Goal: Navigation & Orientation: Find specific page/section

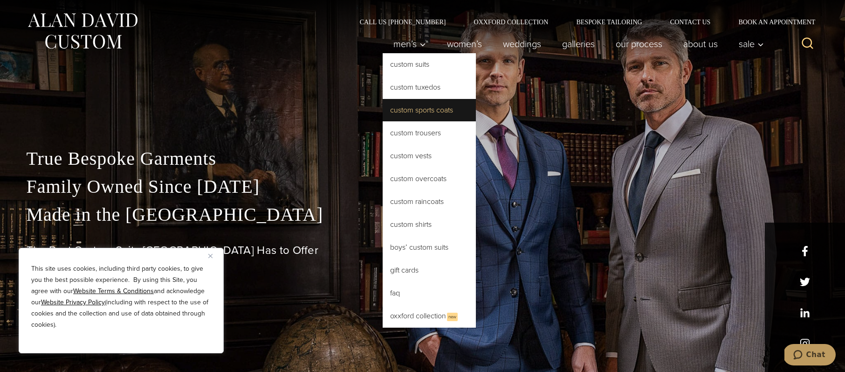
click at [438, 103] on link "Custom Sports Coats" at bounding box center [429, 110] width 93 height 22
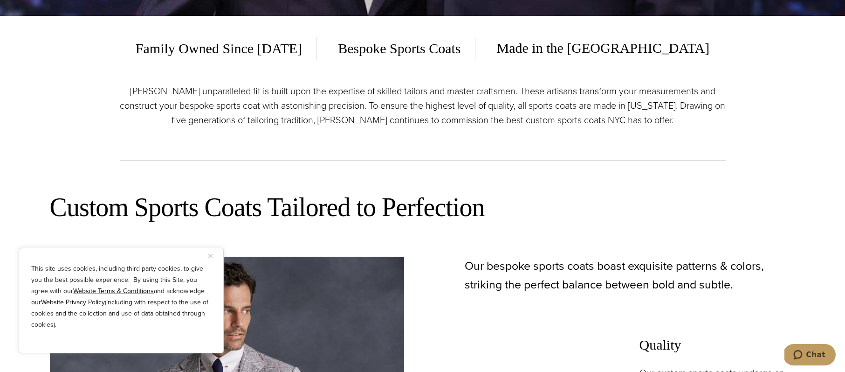
scroll to position [360, 0]
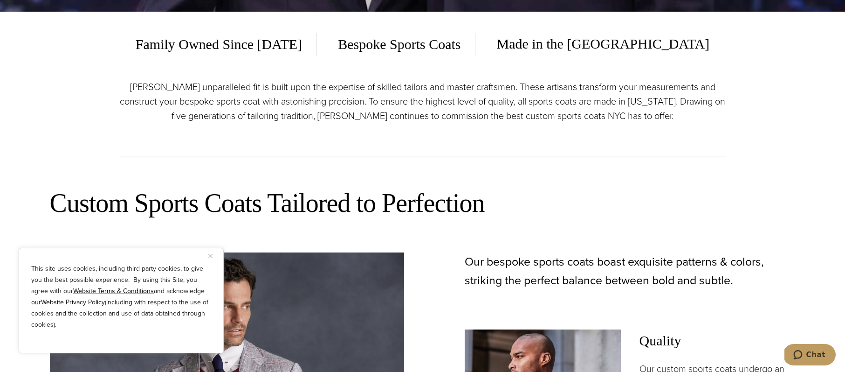
click at [207, 254] on div "This site uses cookies, including third party cookies, to give you the best pos…" at bounding box center [121, 300] width 205 height 105
click at [212, 254] on img "Close" at bounding box center [210, 256] width 4 height 4
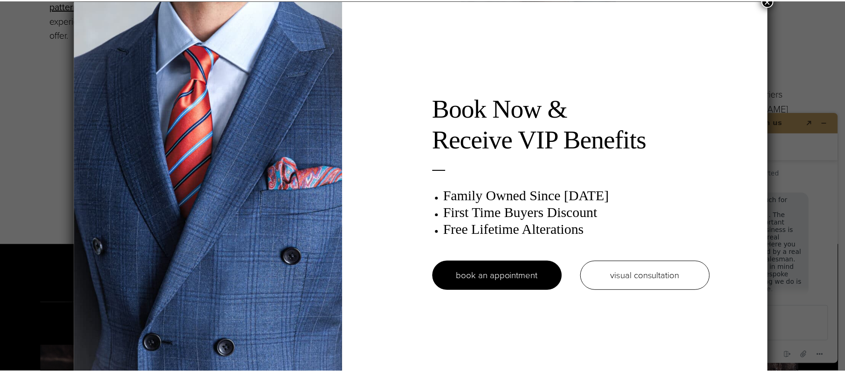
scroll to position [3, 0]
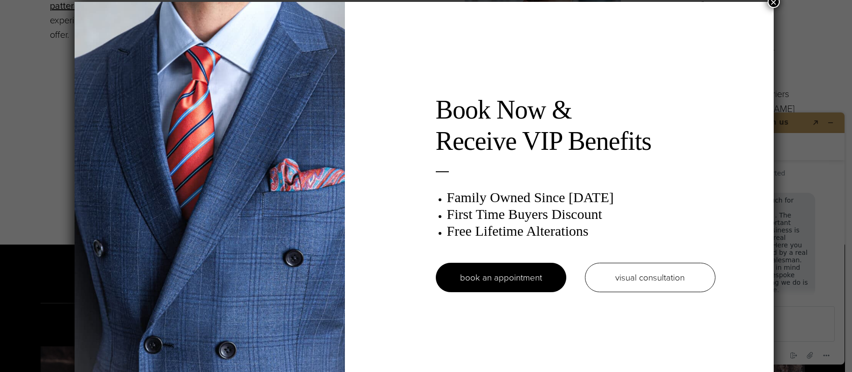
click at [775, 3] on button "×" at bounding box center [774, 2] width 12 height 12
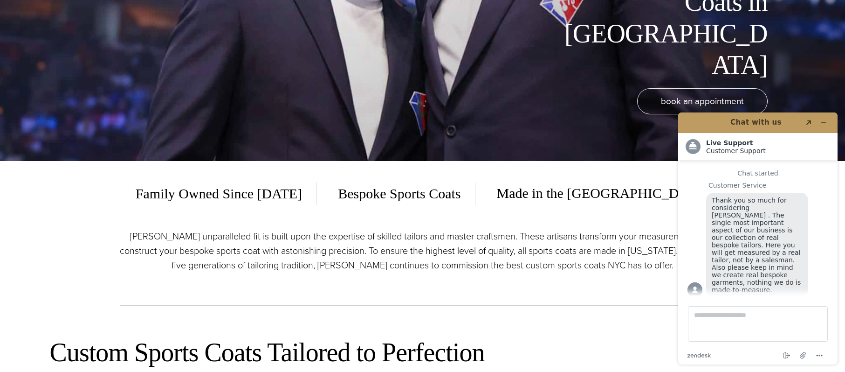
scroll to position [0, 0]
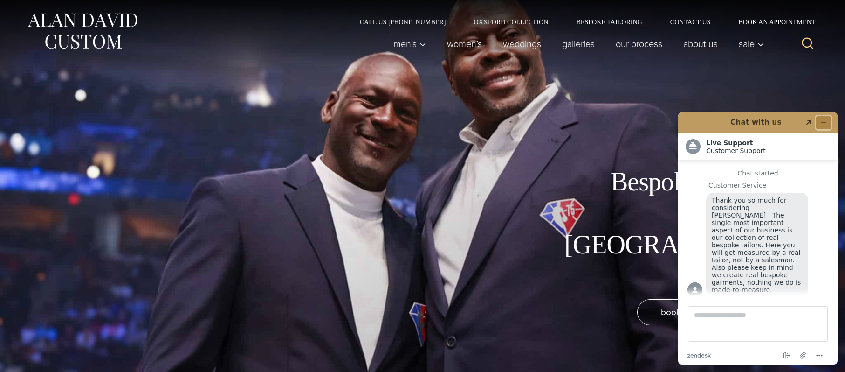
click at [820, 123] on icon "Minimize widget" at bounding box center [823, 122] width 7 height 7
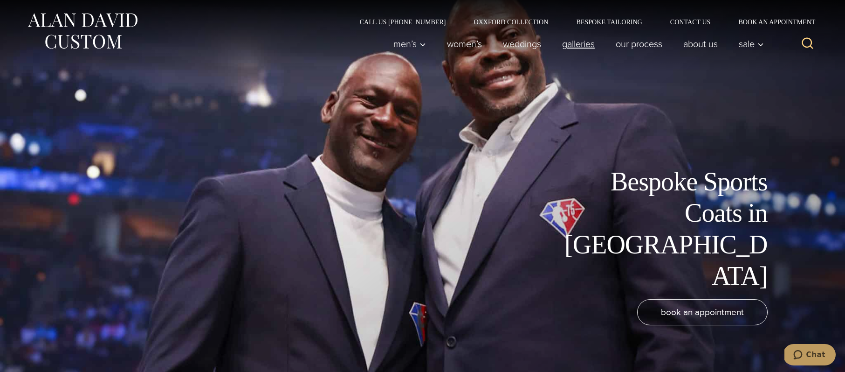
click at [577, 48] on link "Galleries" at bounding box center [578, 43] width 54 height 19
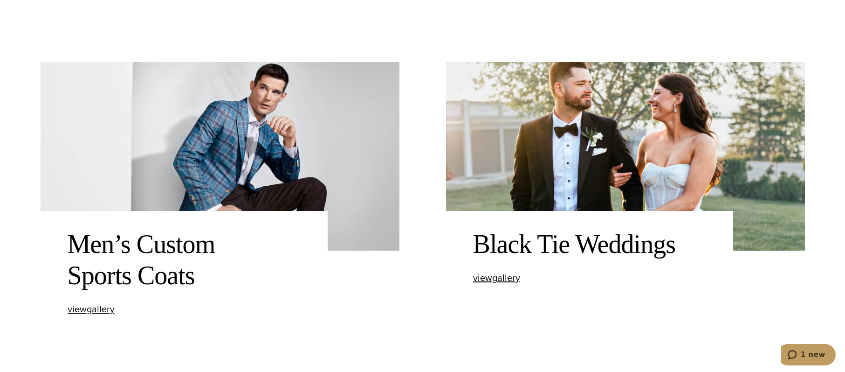
scroll to position [733, 0]
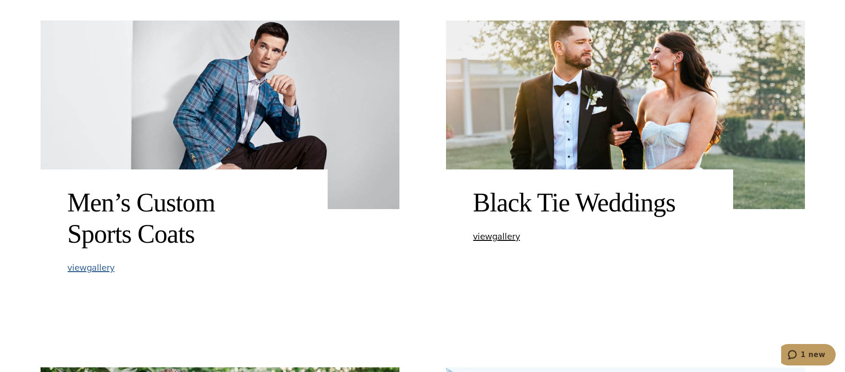
click at [99, 266] on span "view Men’s Custom Sports Coats gallery" at bounding box center [91, 267] width 47 height 14
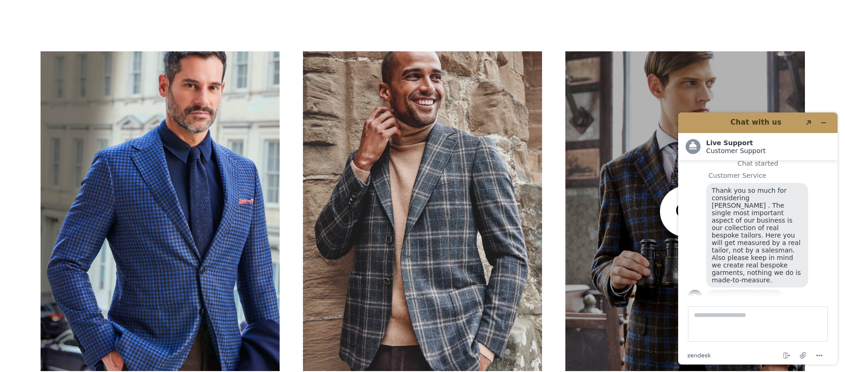
scroll to position [1934, 0]
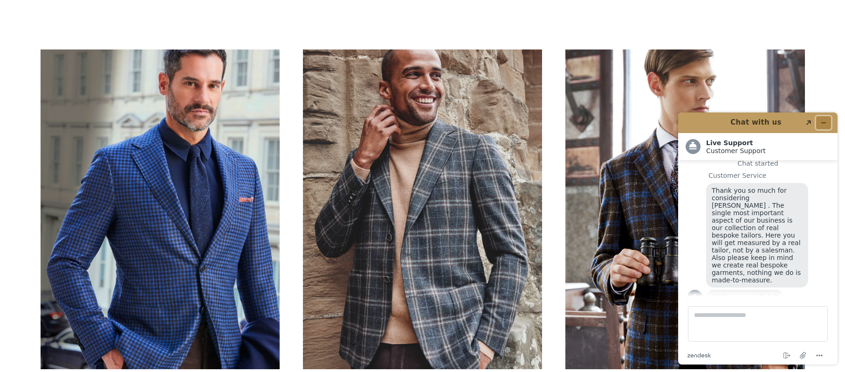
click at [821, 120] on icon "Minimize widget" at bounding box center [823, 122] width 7 height 7
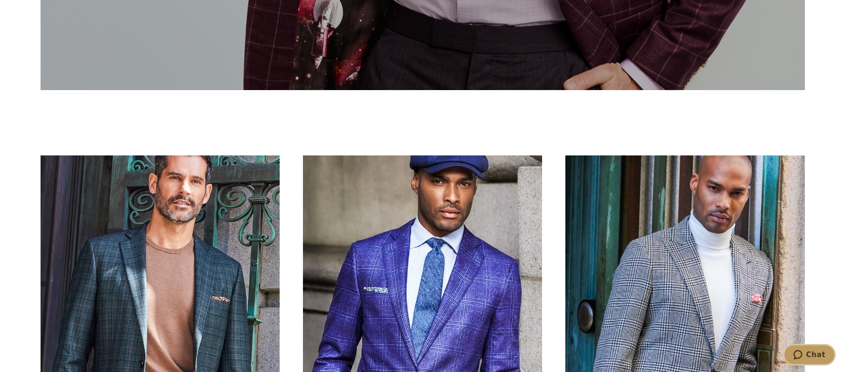
scroll to position [1431, 0]
